Goal: Task Accomplishment & Management: Use online tool/utility

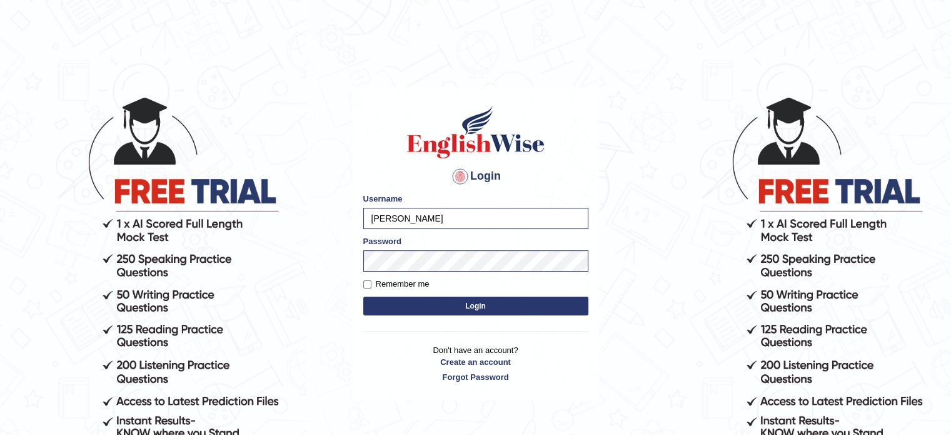
drag, startPoint x: 0, startPoint y: 0, endPoint x: 428, endPoint y: 314, distance: 531.2
click at [428, 314] on button "Login" at bounding box center [475, 305] width 225 height 19
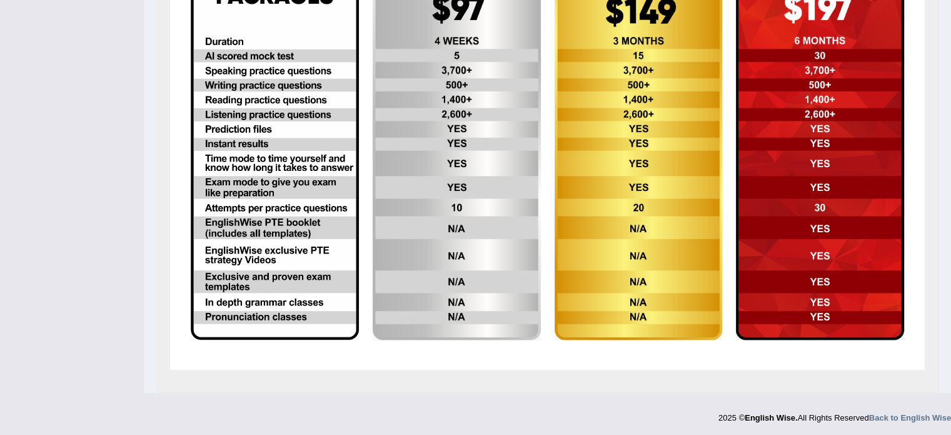
scroll to position [365, 0]
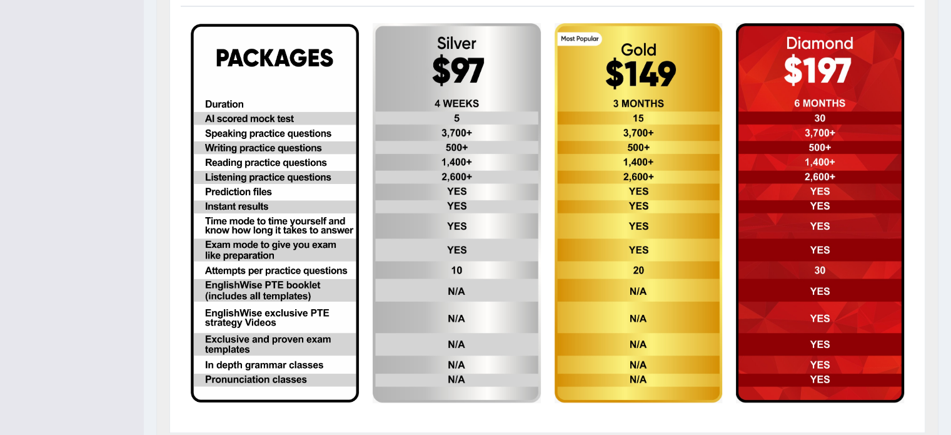
click at [436, 131] on img at bounding box center [457, 212] width 168 height 379
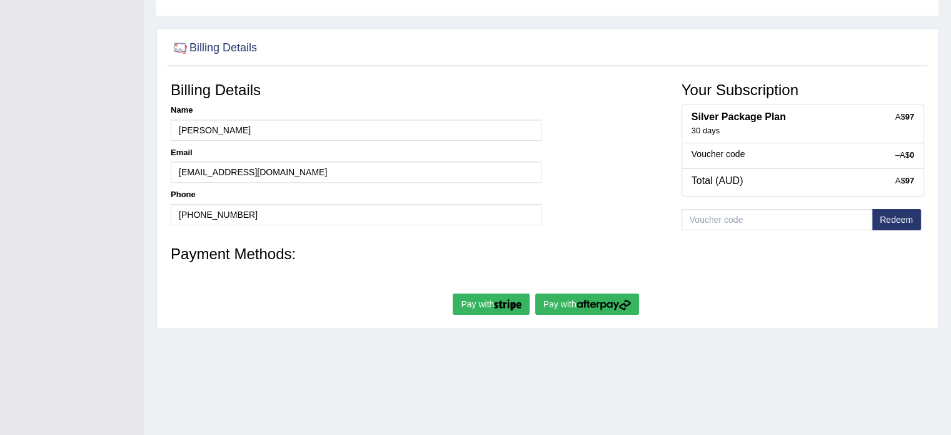
scroll to position [160, 0]
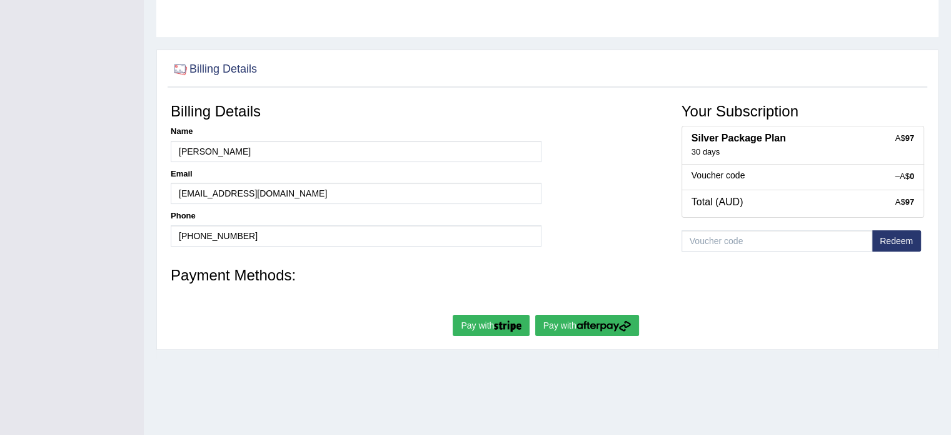
click at [569, 324] on button "Pay with" at bounding box center [587, 325] width 104 height 21
type input "[PERSON_NAME]"
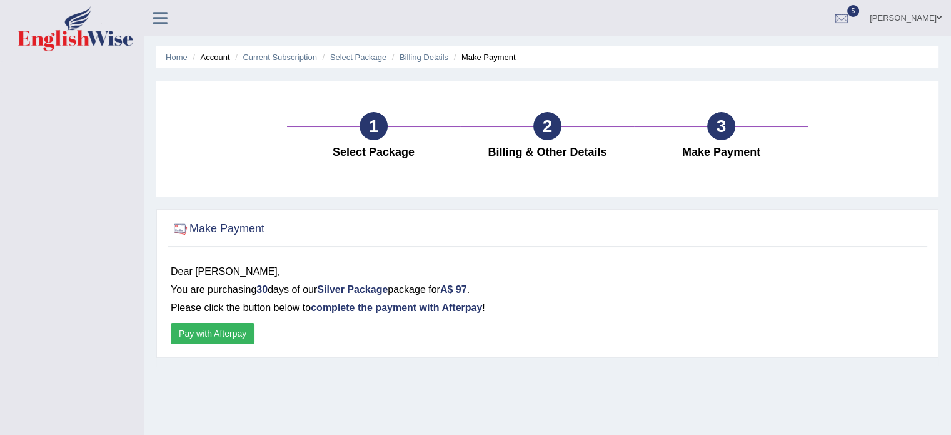
click at [235, 330] on button "Pay with Afterpay" at bounding box center [213, 333] width 84 height 21
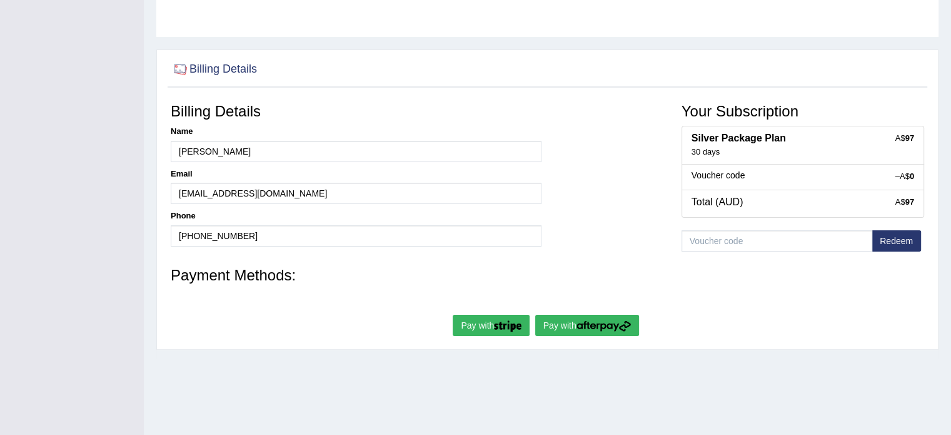
click at [500, 326] on img "submit" at bounding box center [508, 325] width 28 height 11
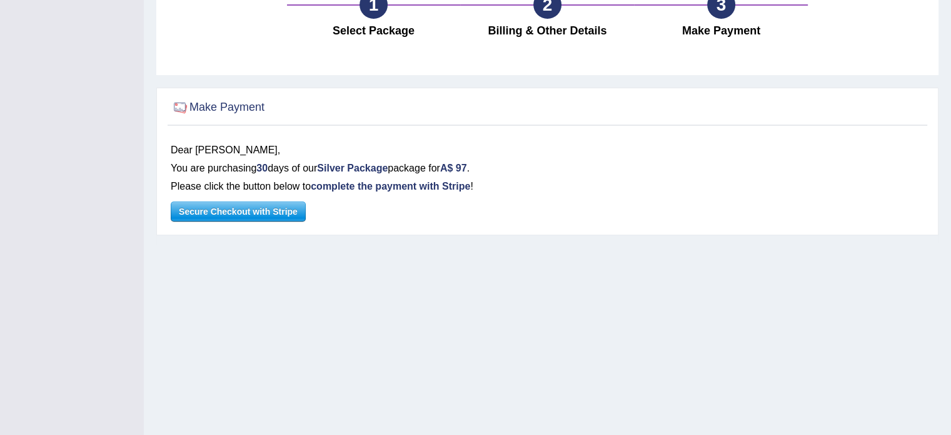
scroll to position [222, 0]
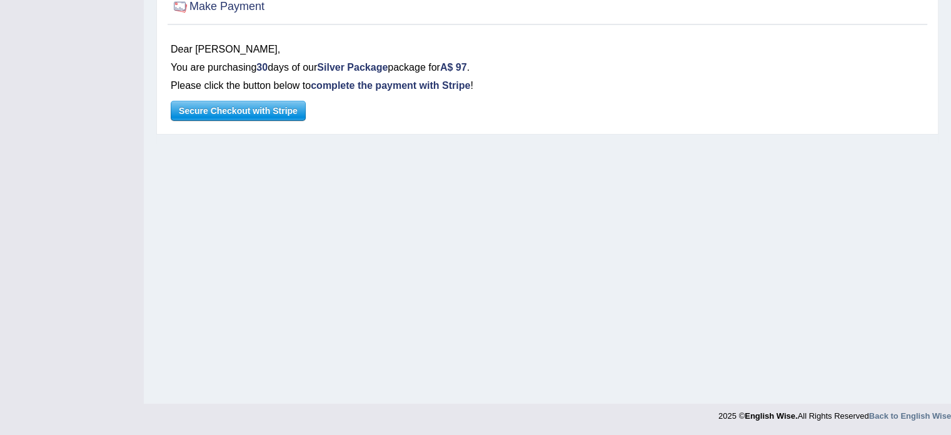
click at [247, 109] on span "Secure Checkout with Stripe" at bounding box center [238, 110] width 134 height 19
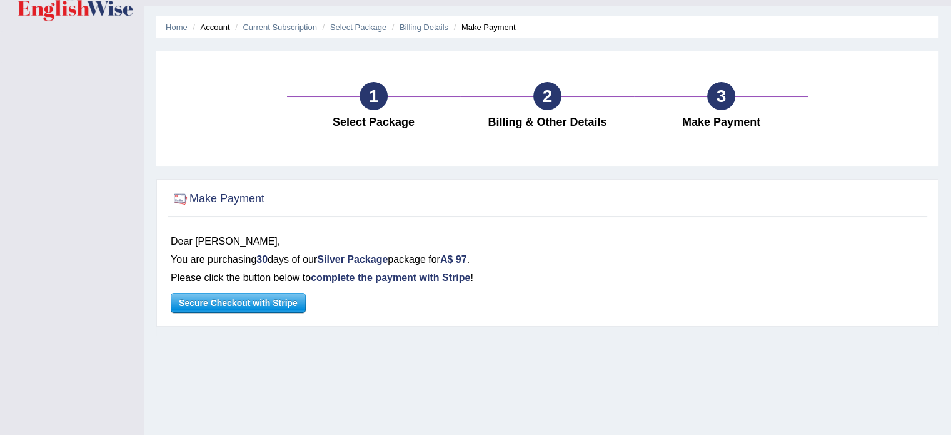
scroll to position [0, 0]
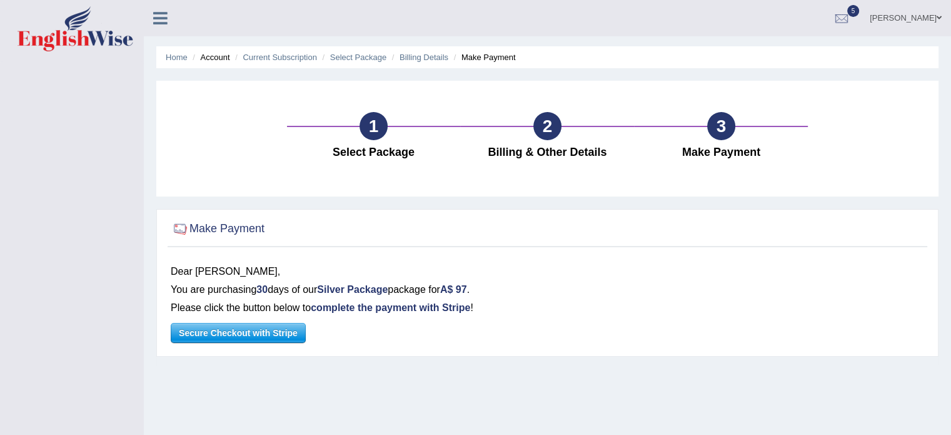
click at [213, 338] on span "Secure Checkout with Stripe" at bounding box center [238, 332] width 134 height 19
click at [162, 13] on icon at bounding box center [160, 18] width 14 height 16
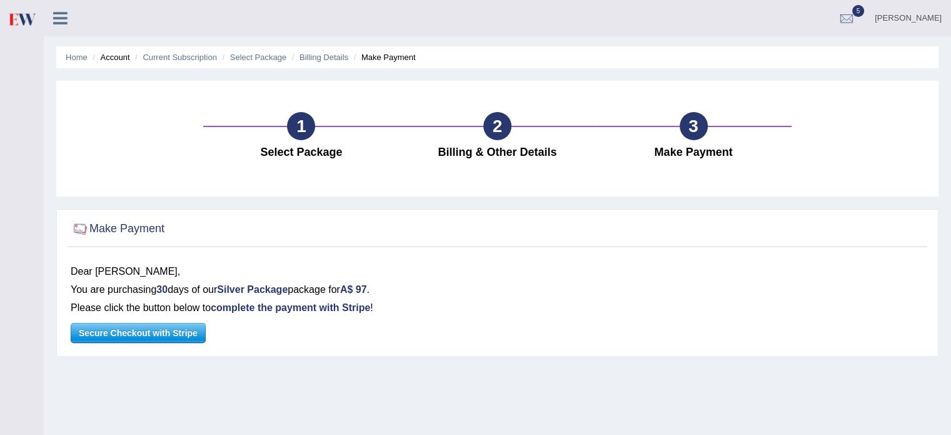
click at [162, 13] on div "Ashneet Vijay Toggle navigation Username: Ashneet Access Type: Online Subscript…" at bounding box center [498, 18] width 908 height 36
click at [58, 16] on icon at bounding box center [60, 18] width 14 height 16
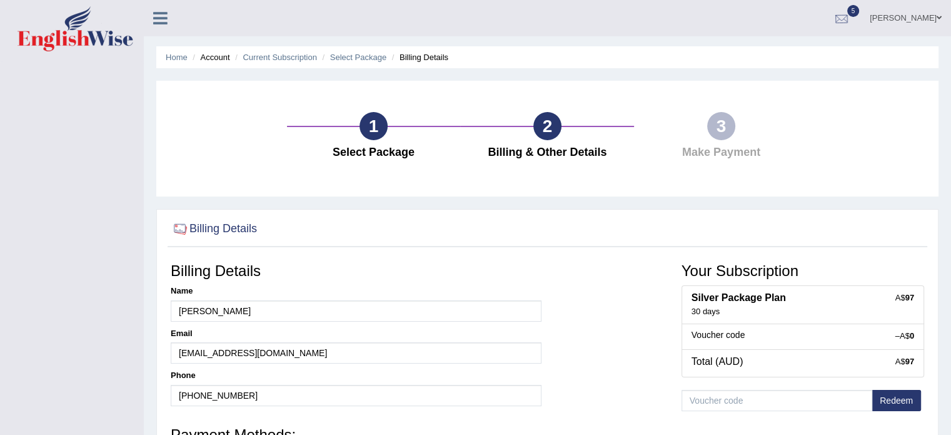
click at [851, 12] on div at bounding box center [842, 18] width 19 height 19
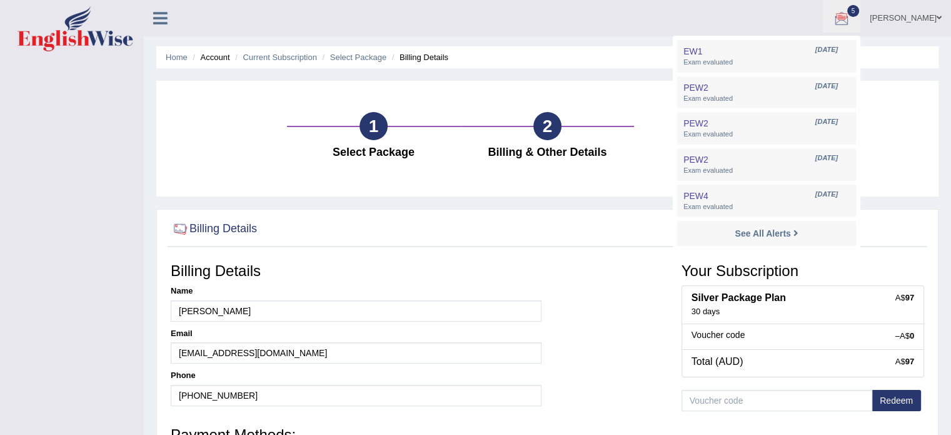
click at [550, 235] on div at bounding box center [548, 229] width 754 height 26
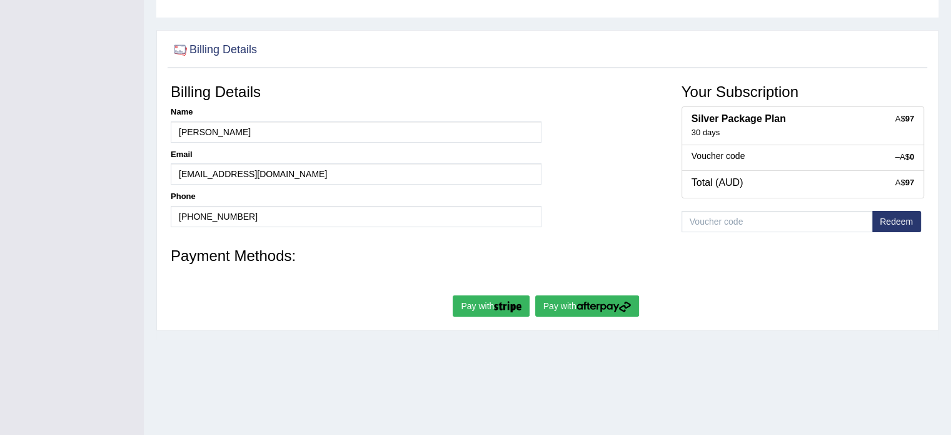
scroll to position [222, 0]
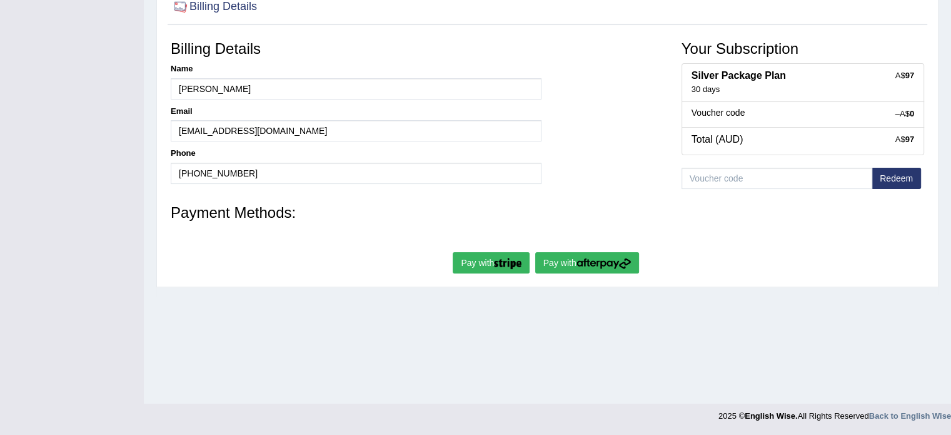
click at [626, 268] on button "Pay with" at bounding box center [587, 262] width 104 height 21
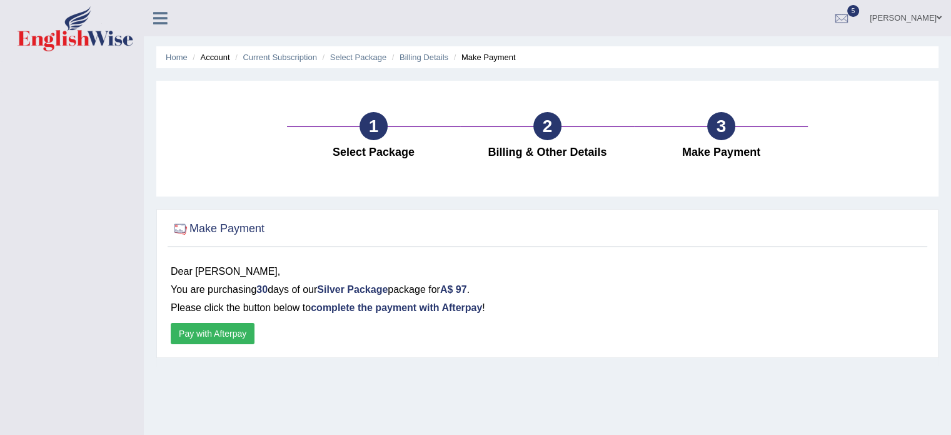
click at [233, 337] on button "Pay with Afterpay" at bounding box center [213, 333] width 84 height 21
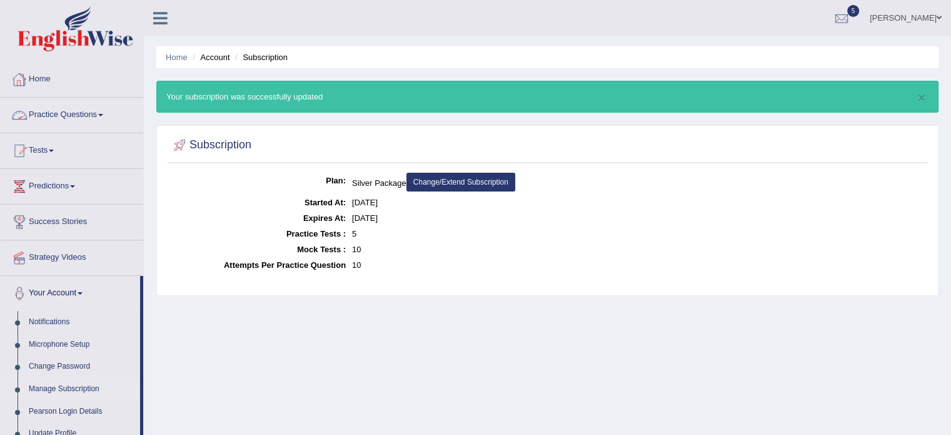
click at [41, 83] on link "Home" at bounding box center [72, 77] width 143 height 31
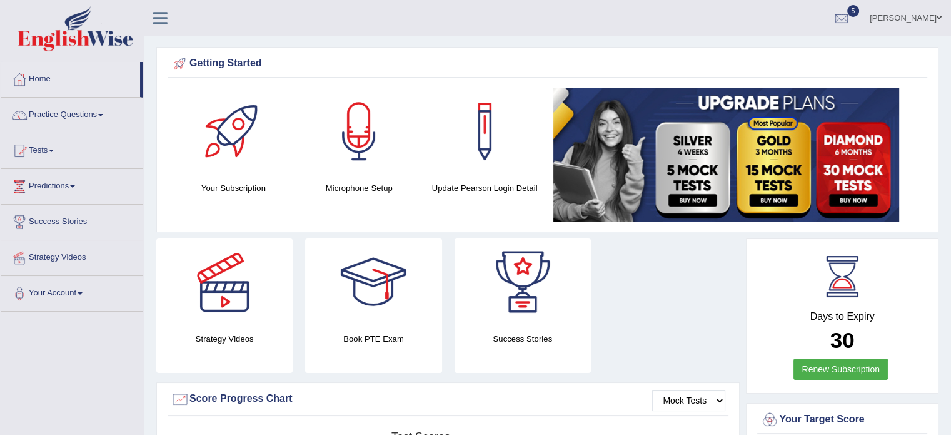
click at [32, 138] on link "Tests" at bounding box center [72, 148] width 143 height 31
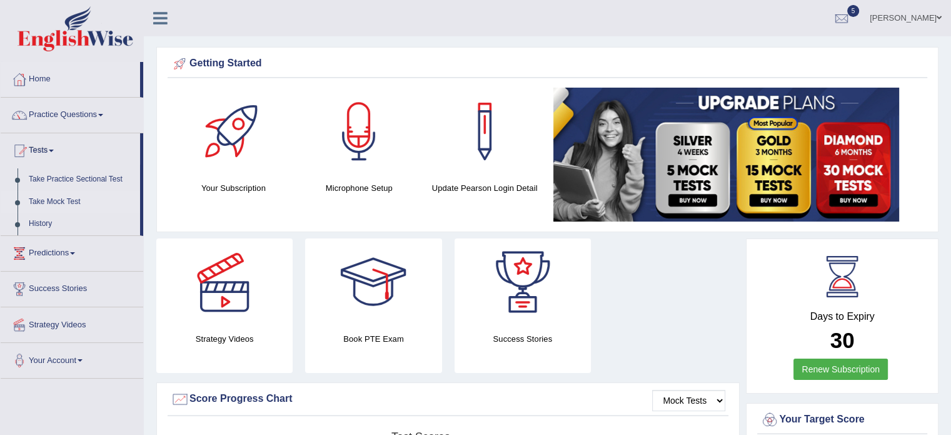
click at [58, 200] on link "Take Mock Test" at bounding box center [81, 202] width 117 height 23
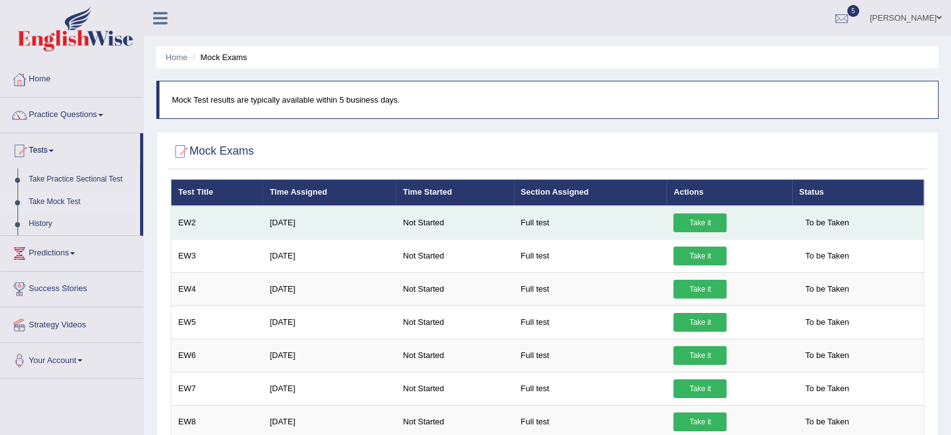
click at [721, 221] on link "Take it" at bounding box center [700, 222] width 53 height 19
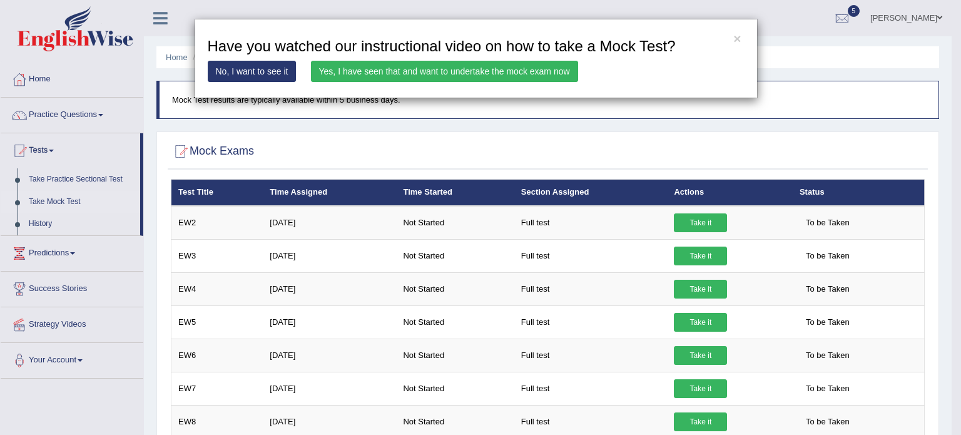
click at [405, 67] on link "Yes, I have seen that and want to undertake the mock exam now" at bounding box center [444, 71] width 267 height 21
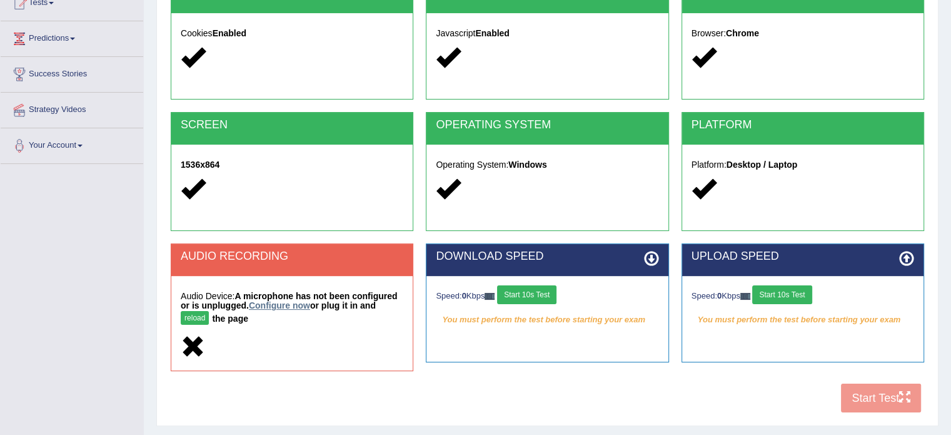
scroll to position [188, 0]
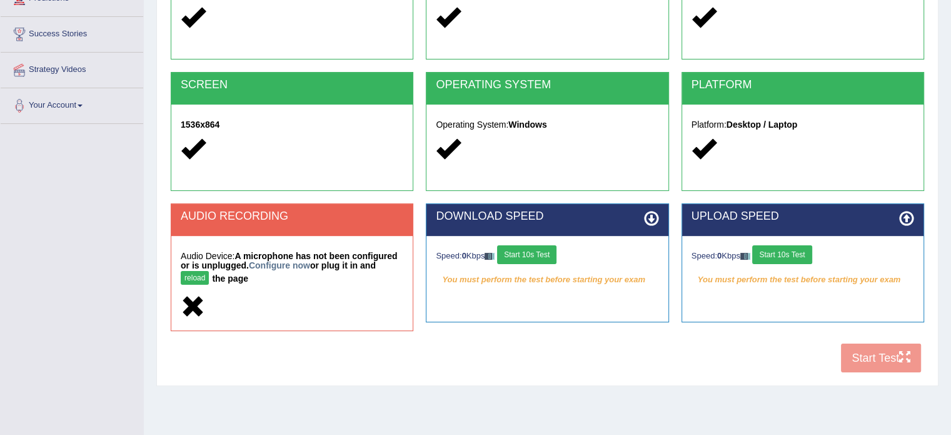
click at [200, 280] on button "reload" at bounding box center [195, 278] width 28 height 14
click at [284, 265] on link "Configure now" at bounding box center [279, 265] width 61 height 10
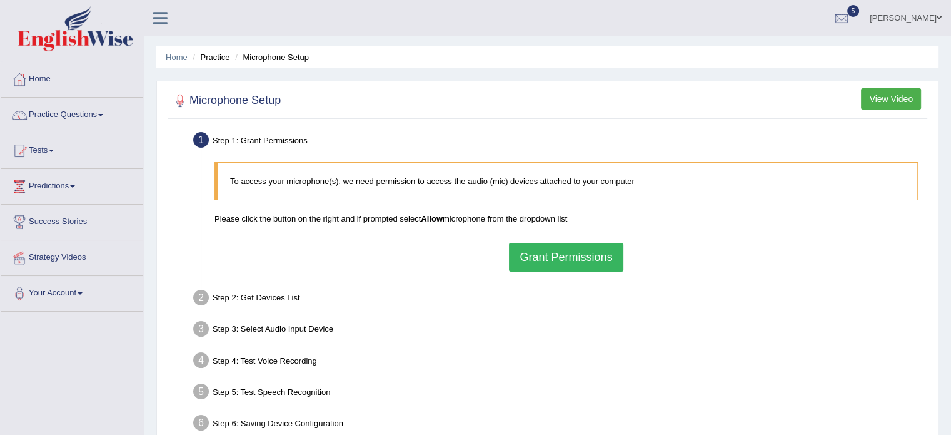
click at [515, 261] on button "Grant Permissions" at bounding box center [566, 257] width 114 height 29
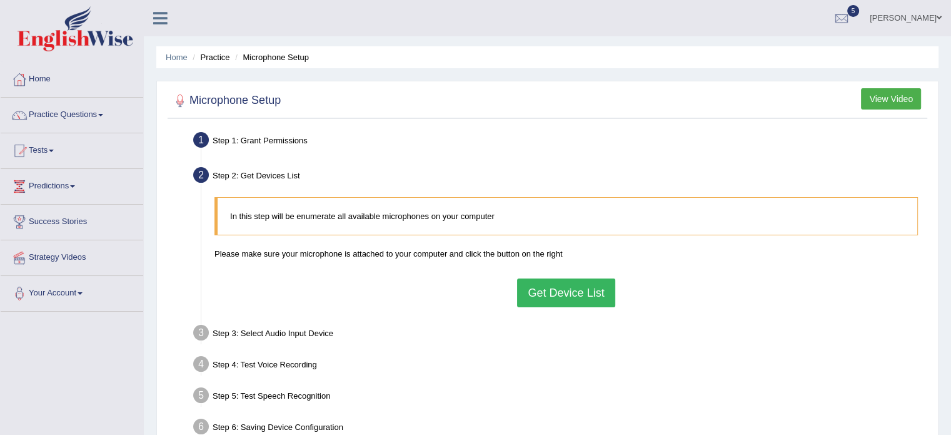
scroll to position [125, 0]
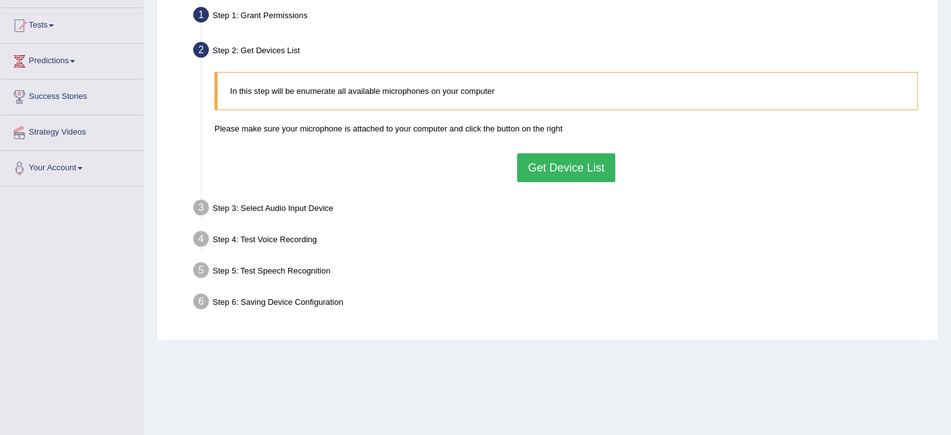
click at [579, 168] on button "Get Device List" at bounding box center [566, 167] width 98 height 29
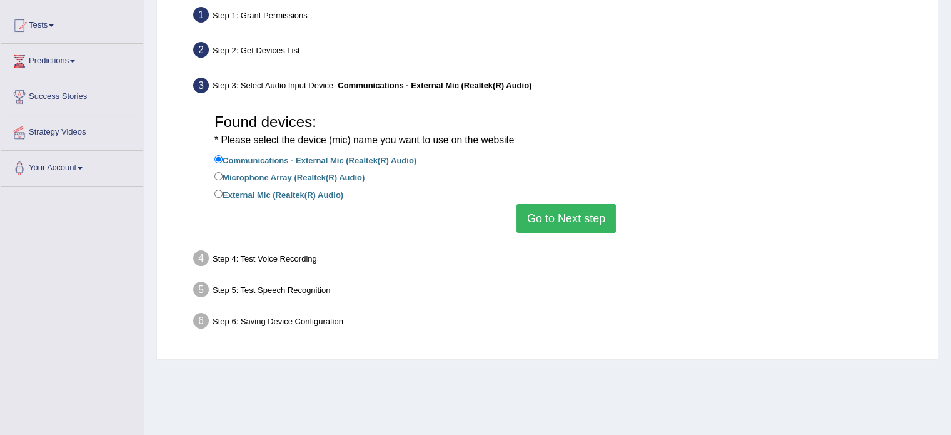
click at [297, 196] on label "External Mic (Realtek(R) Audio)" at bounding box center [279, 194] width 129 height 14
click at [223, 196] on input "External Mic (Realtek(R) Audio)" at bounding box center [219, 194] width 8 height 8
radio input "true"
click at [540, 210] on button "Go to Next step" at bounding box center [566, 218] width 99 height 29
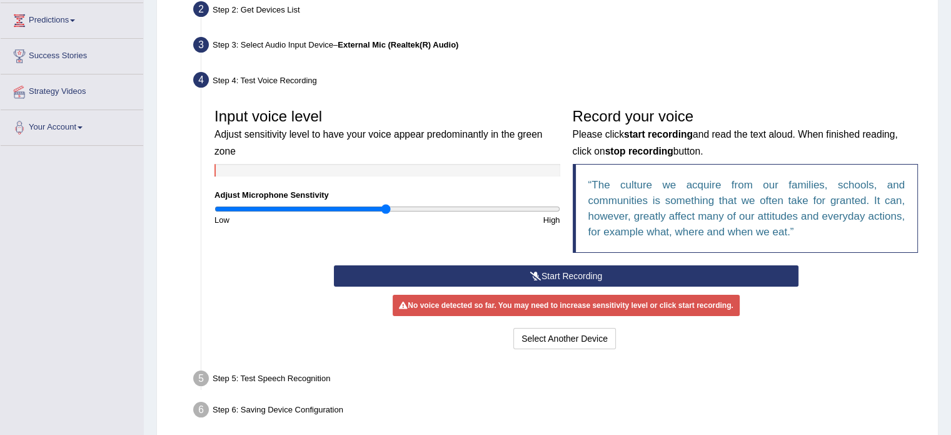
scroll to position [188, 0]
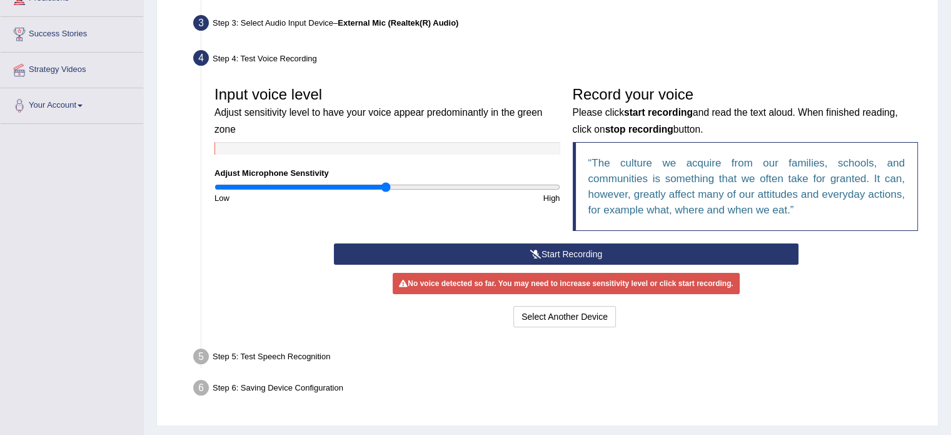
click at [467, 250] on button "Start Recording" at bounding box center [566, 253] width 465 height 21
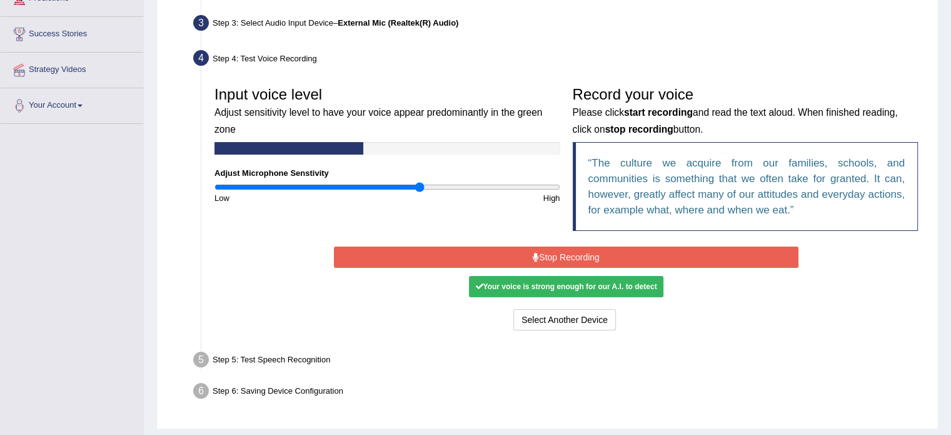
drag, startPoint x: 380, startPoint y: 183, endPoint x: 418, endPoint y: 188, distance: 37.9
type input "1.2"
click at [418, 188] on input "range" at bounding box center [388, 187] width 346 height 10
click at [522, 252] on button "Stop Recording" at bounding box center [566, 256] width 465 height 21
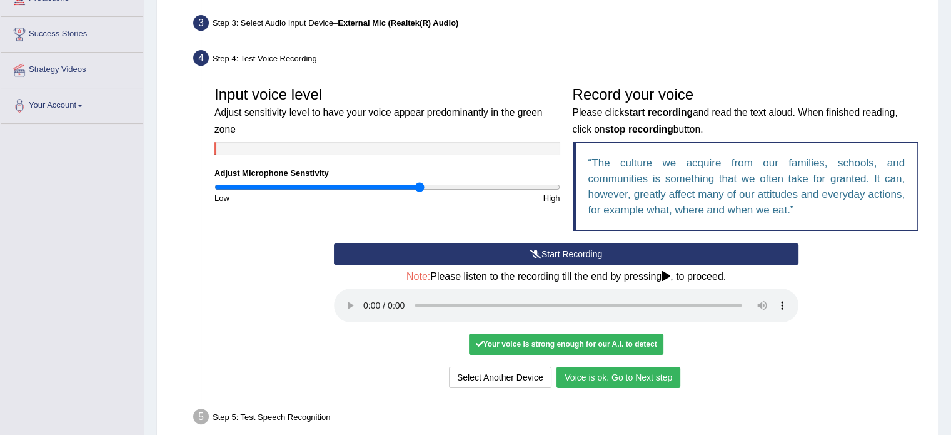
click at [614, 343] on div "Your voice is strong enough for our A.I. to detect" at bounding box center [566, 343] width 194 height 21
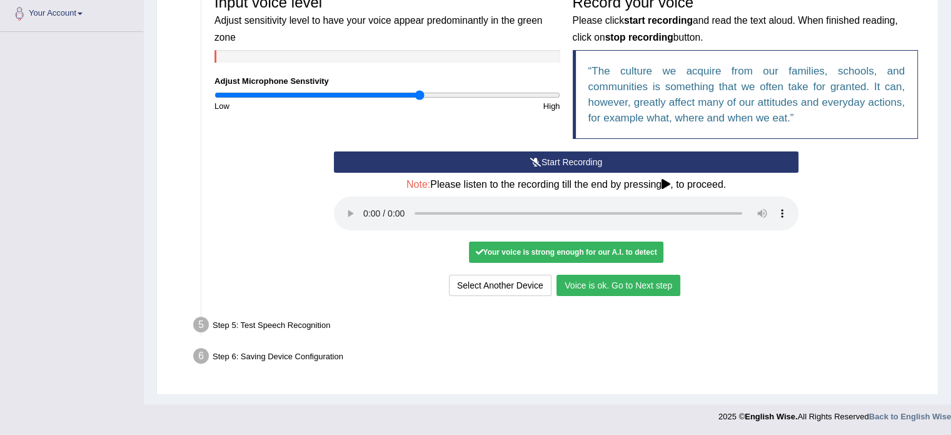
click at [621, 287] on button "Voice is ok. Go to Next step" at bounding box center [619, 285] width 124 height 21
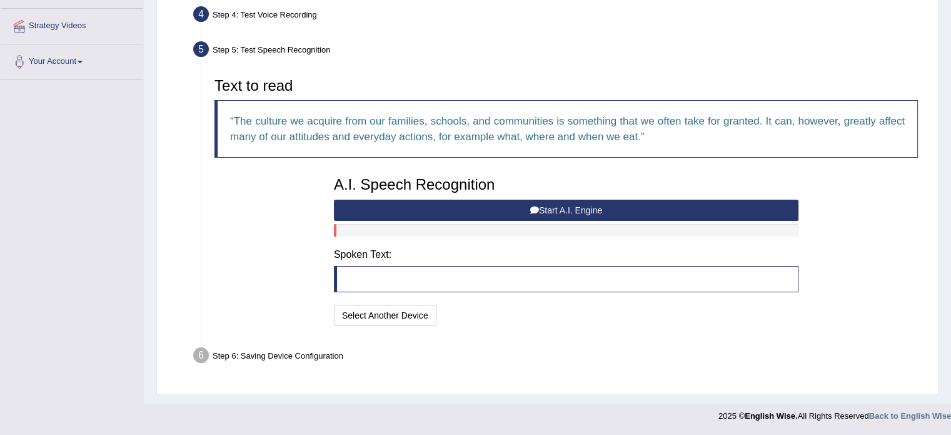
scroll to position [230, 0]
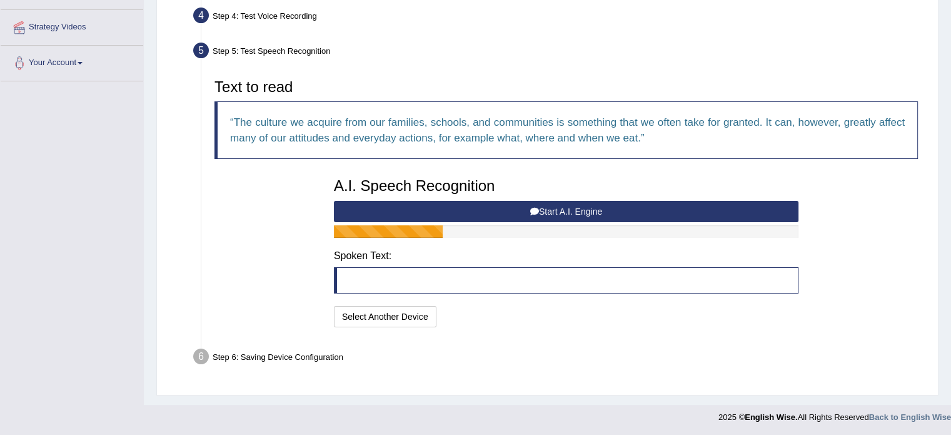
click at [510, 211] on button "Start A.I. Engine" at bounding box center [566, 211] width 465 height 21
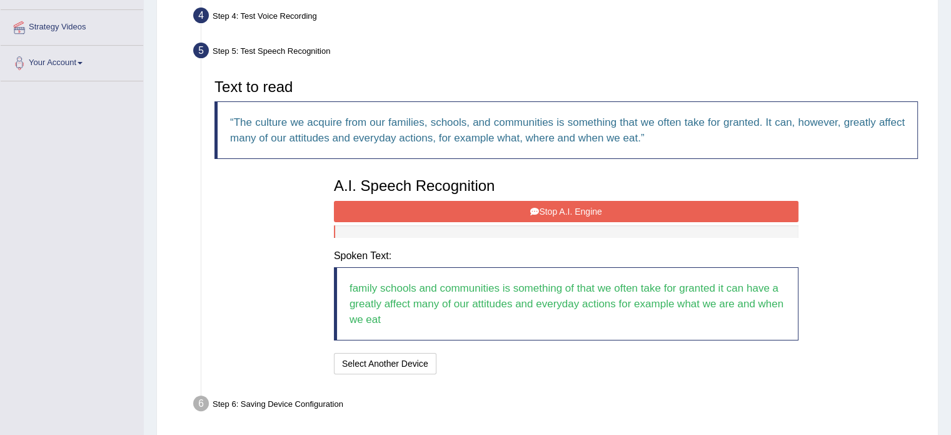
click at [512, 213] on button "Stop A.I. Engine" at bounding box center [566, 211] width 465 height 21
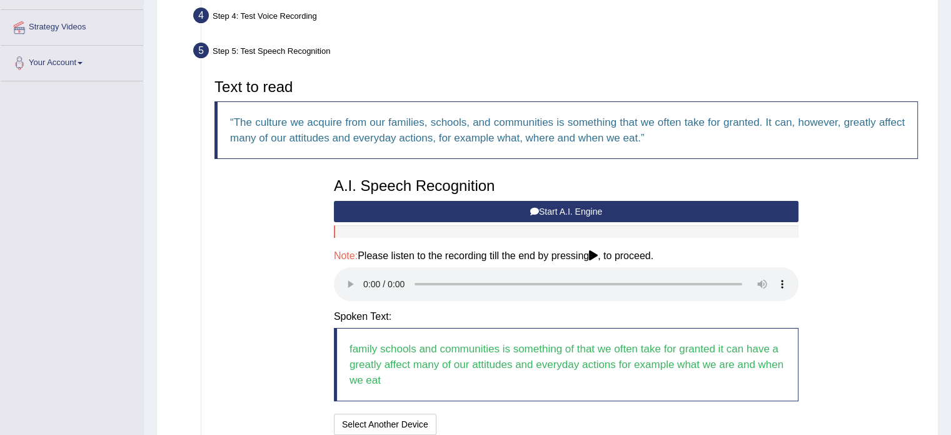
scroll to position [338, 0]
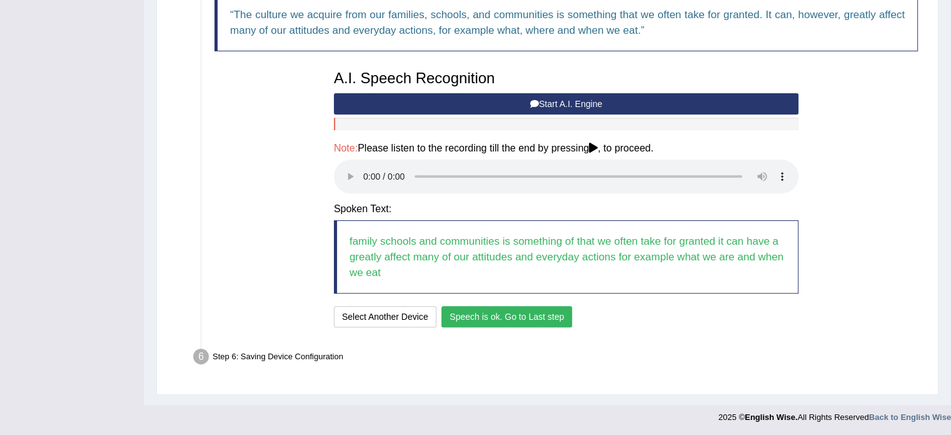
click at [535, 310] on button "Speech is ok. Go to Last step" at bounding box center [507, 316] width 131 height 21
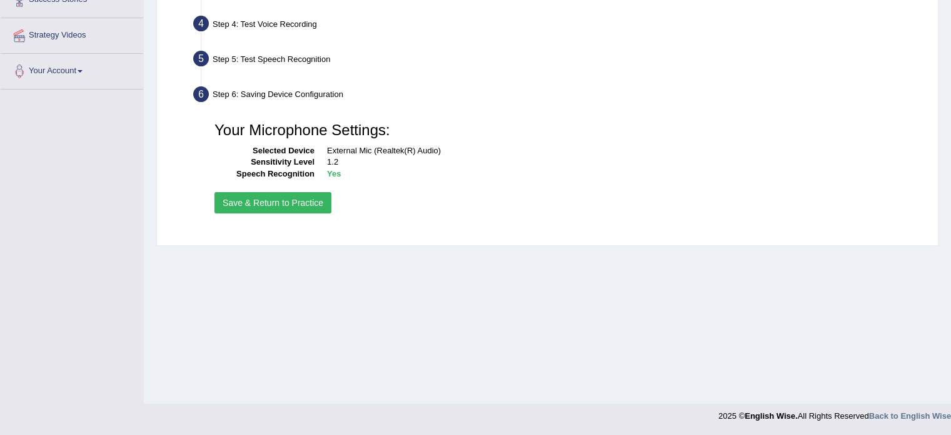
click at [308, 198] on button "Save & Return to Practice" at bounding box center [273, 202] width 117 height 21
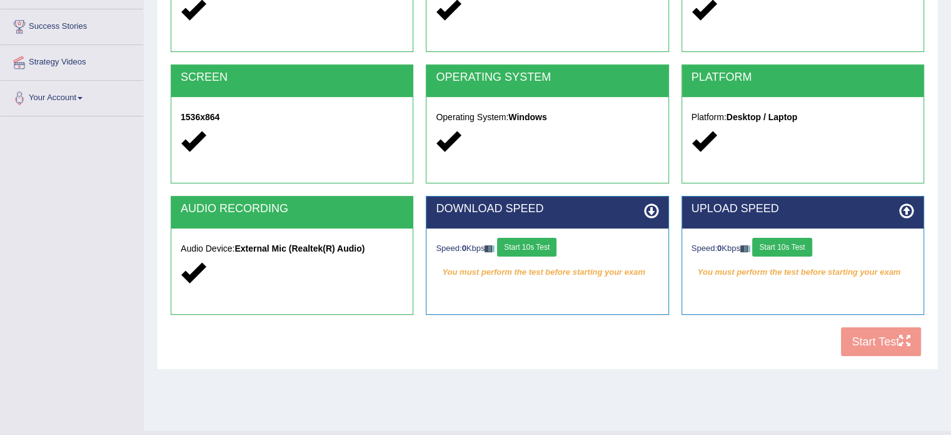
scroll to position [222, 0]
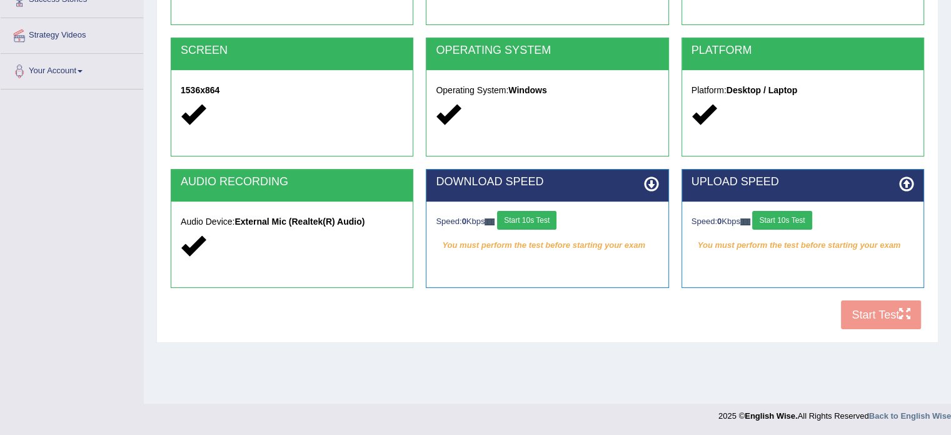
click at [547, 224] on button "Start 10s Test" at bounding box center [526, 220] width 59 height 19
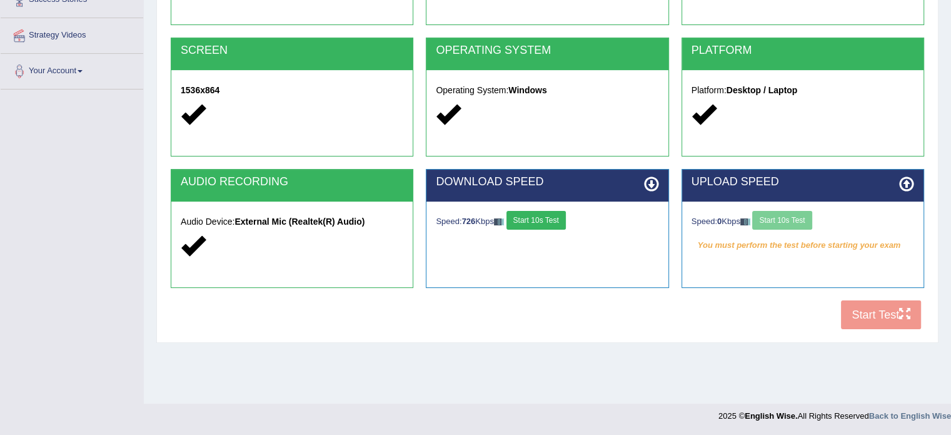
click at [801, 219] on div "Speed: 0 Kbps Start 10s Test" at bounding box center [803, 222] width 223 height 22
click at [804, 222] on button "Start 10s Test" at bounding box center [781, 220] width 59 height 19
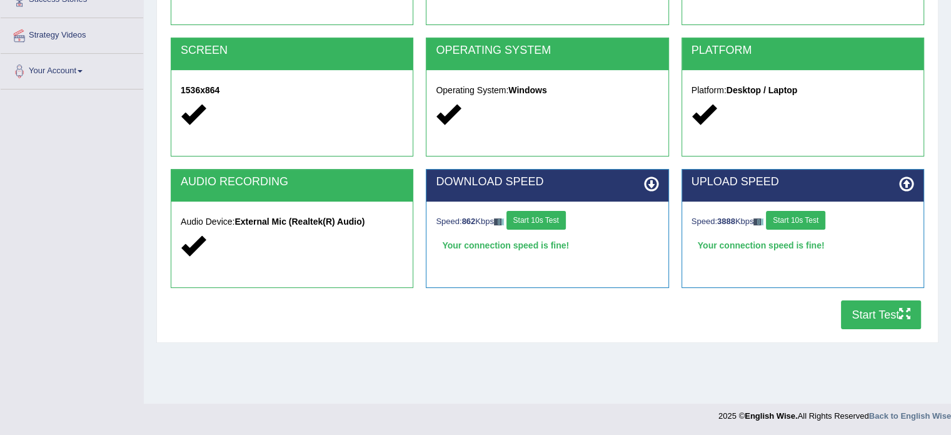
click at [858, 310] on button "Start Test" at bounding box center [881, 314] width 80 height 29
